Goal: Task Accomplishment & Management: Use online tool/utility

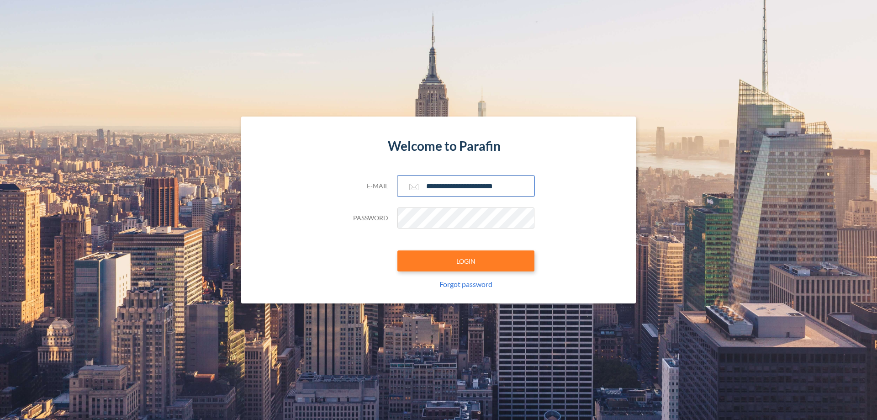
type input "**********"
click at [466, 261] on button "LOGIN" at bounding box center [465, 260] width 137 height 21
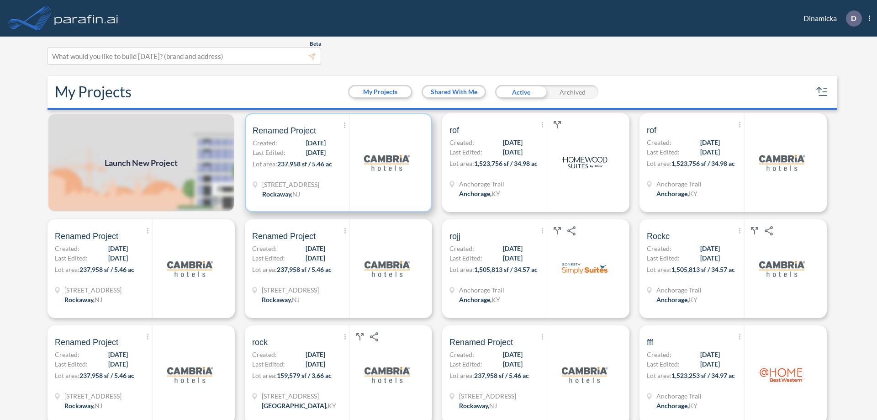
scroll to position [2, 0]
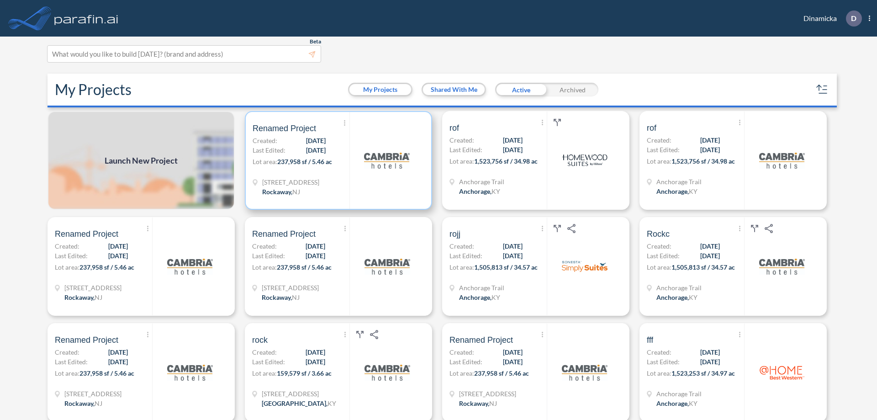
click at [337, 160] on p "Lot area: 237,958 sf / 5.46 ac" at bounding box center [301, 163] width 97 height 13
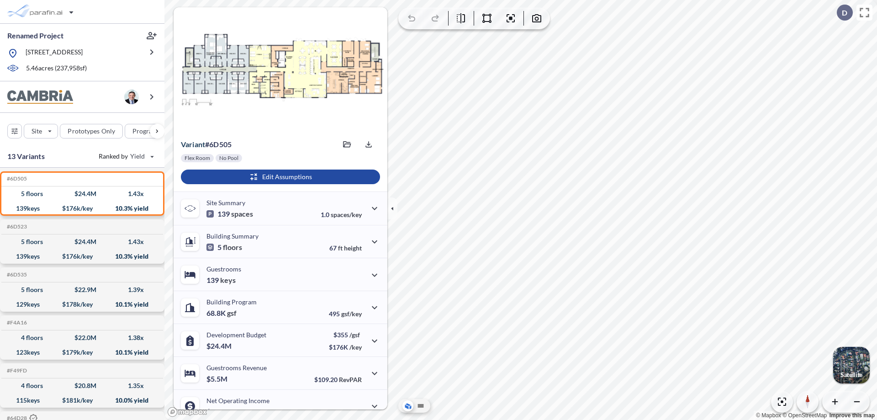
scroll to position [46, 0]
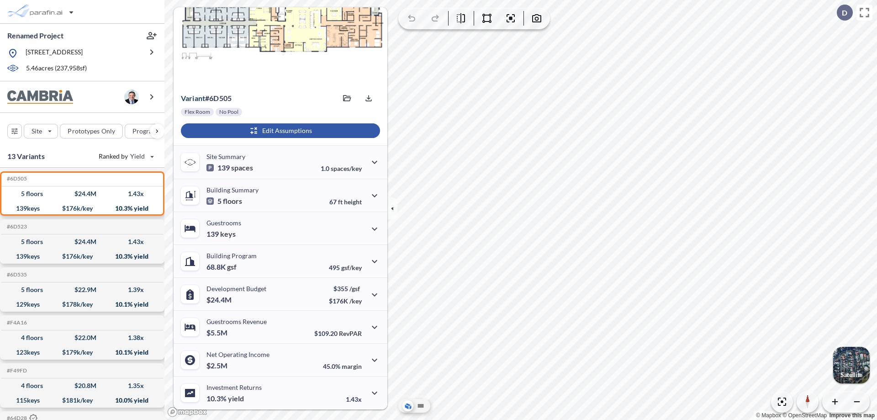
click at [279, 131] on div "button" at bounding box center [280, 130] width 199 height 15
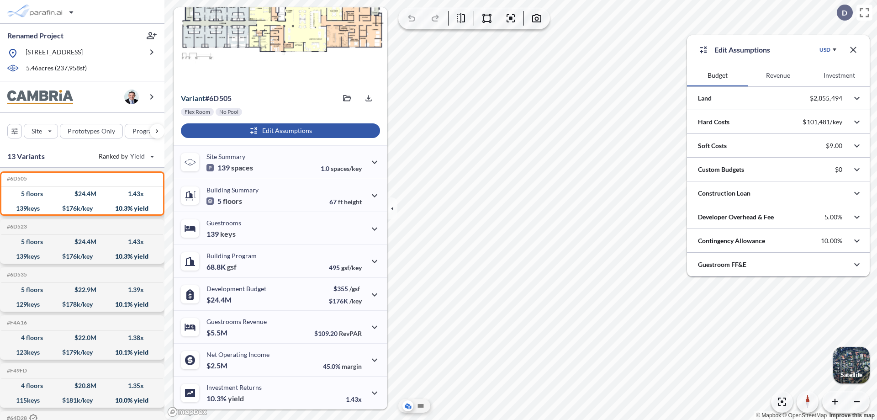
click at [778, 75] on button "Revenue" at bounding box center [778, 75] width 61 height 22
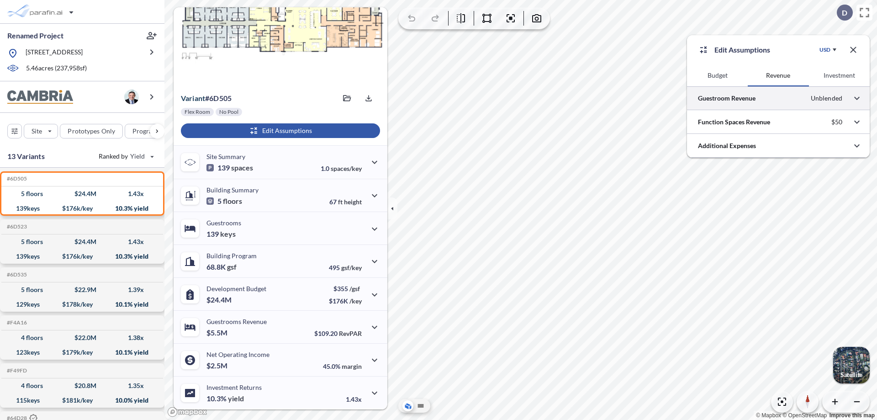
click at [778, 98] on div at bounding box center [778, 97] width 183 height 23
